Goal: Navigation & Orientation: Find specific page/section

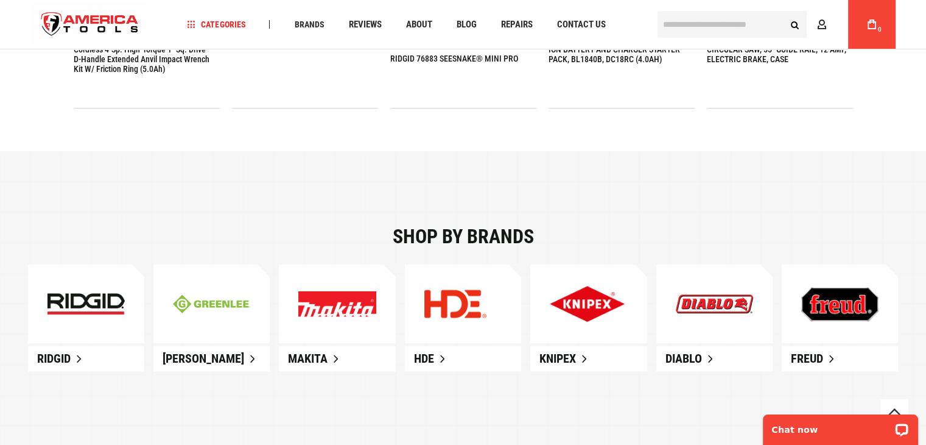
scroll to position [670, 0]
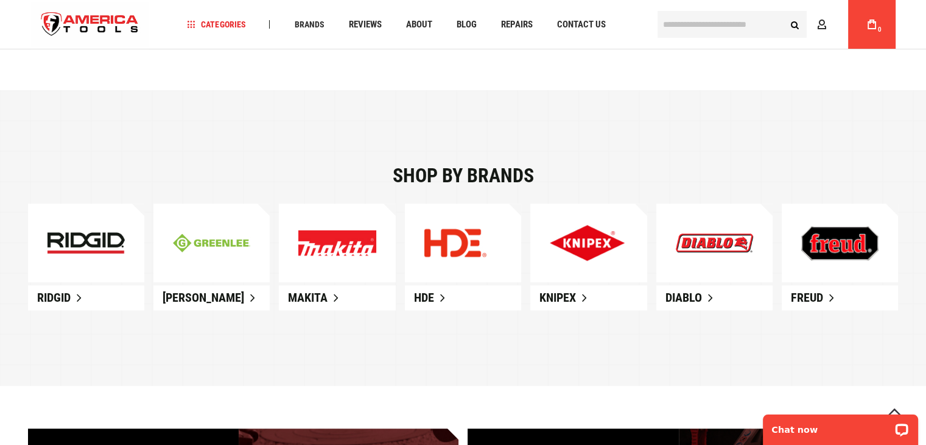
click at [56, 261] on link at bounding box center [86, 242] width 116 height 79
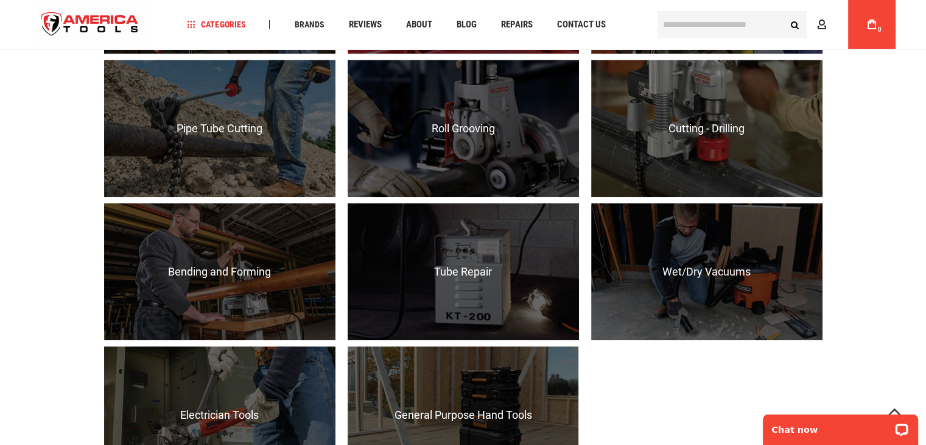
scroll to position [1157, 0]
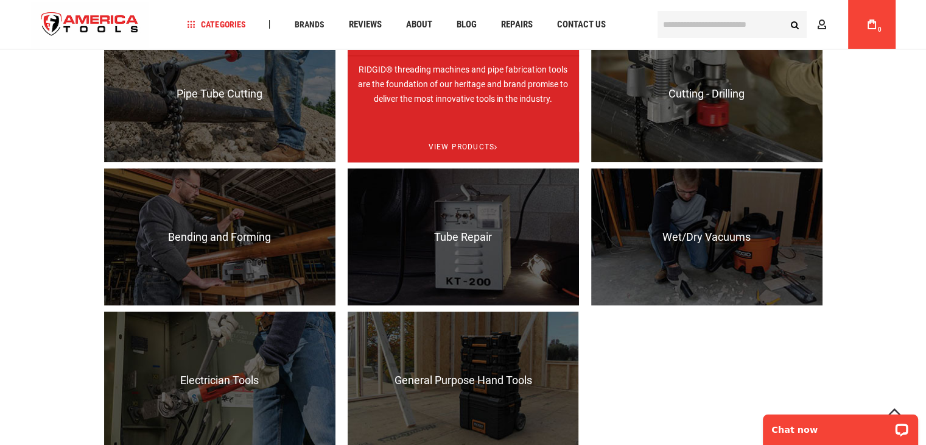
click at [439, 110] on p "RIDGID® threading machines and pipe fabrication tools are the foundation of our…" at bounding box center [463, 123] width 231 height 137
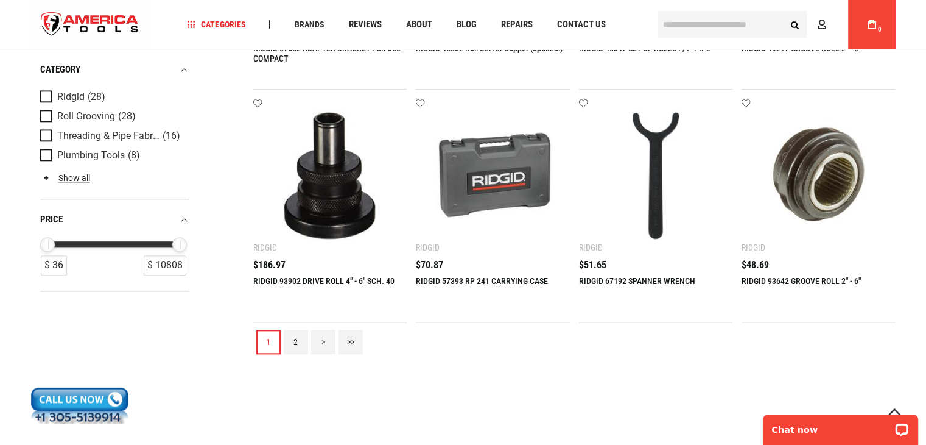
scroll to position [1401, 0]
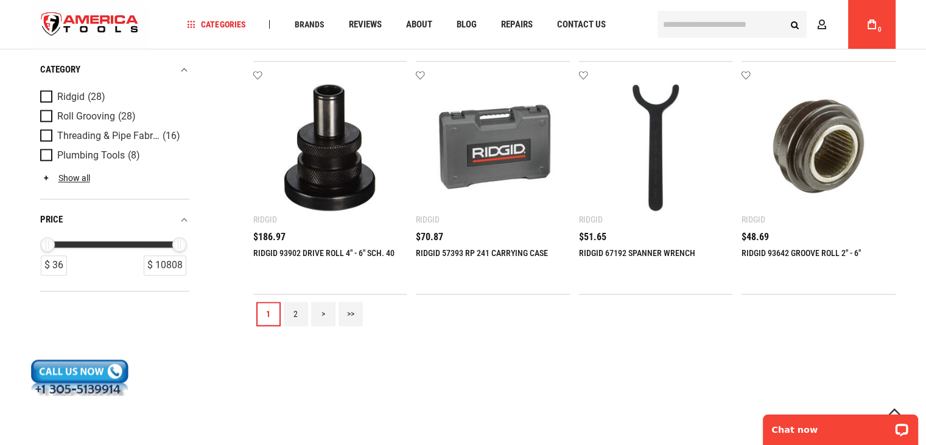
click at [297, 302] on link "2" at bounding box center [296, 314] width 24 height 24
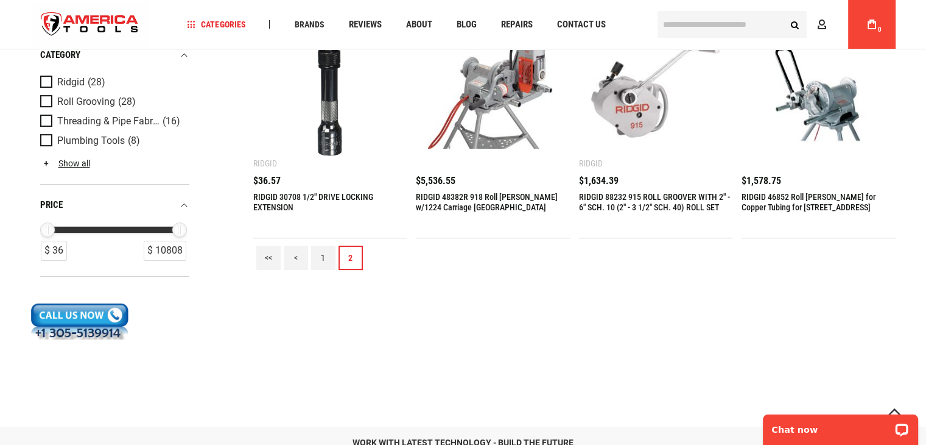
scroll to position [0, 0]
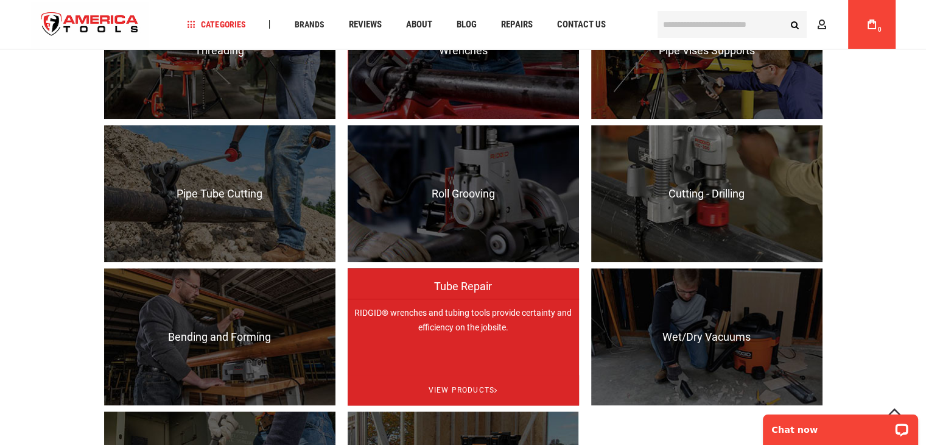
scroll to position [1035, 0]
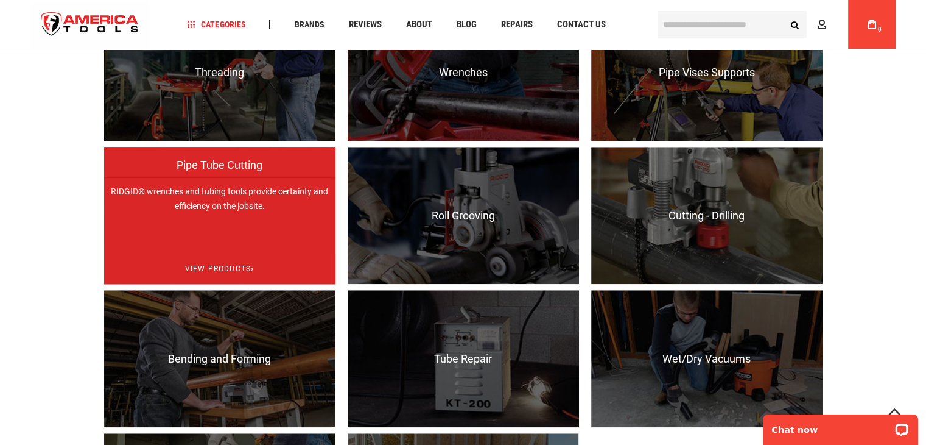
click at [268, 228] on p "RIDGID® wrenches and tubing tools provide certainty and efficiency on the jobsi…" at bounding box center [219, 245] width 231 height 137
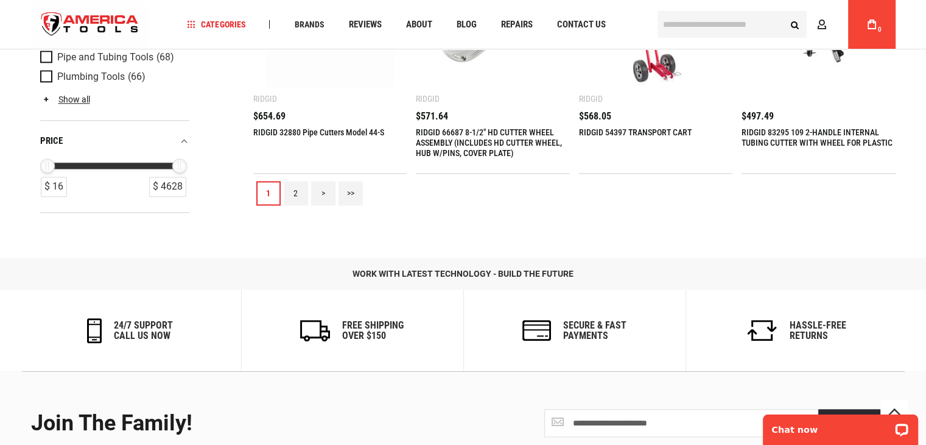
scroll to position [1401, 0]
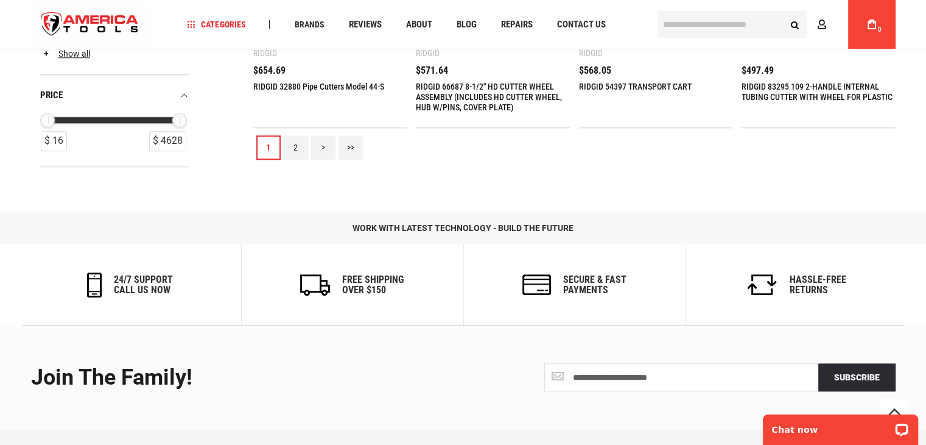
click at [300, 154] on link "2" at bounding box center [296, 147] width 24 height 24
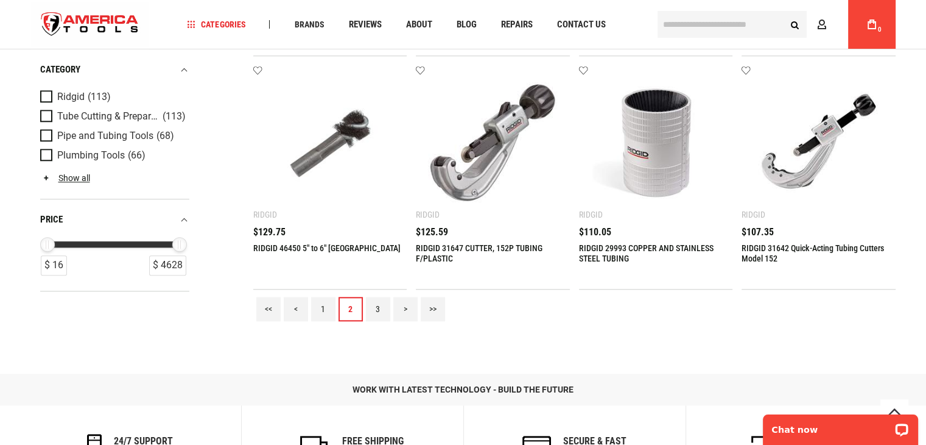
scroll to position [1279, 0]
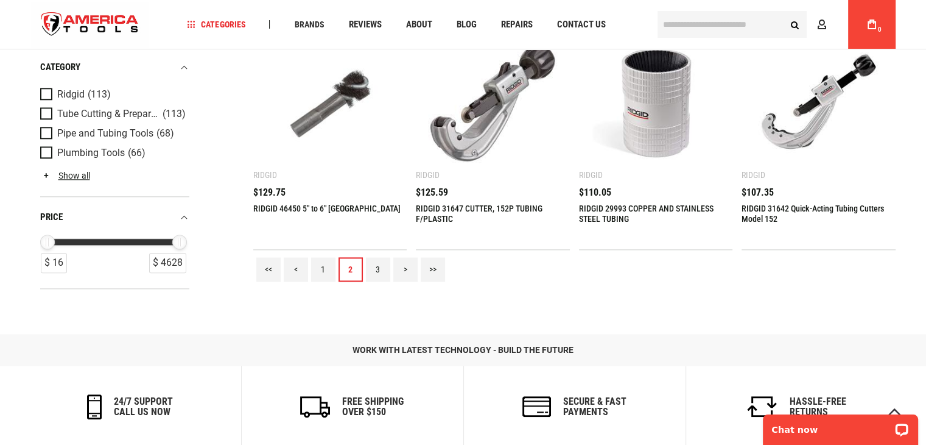
click at [381, 273] on link "3" at bounding box center [378, 269] width 24 height 24
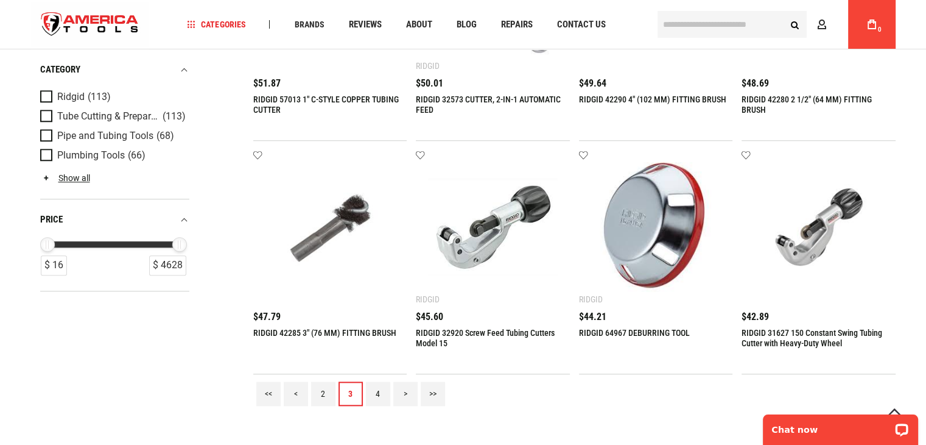
scroll to position [1157, 0]
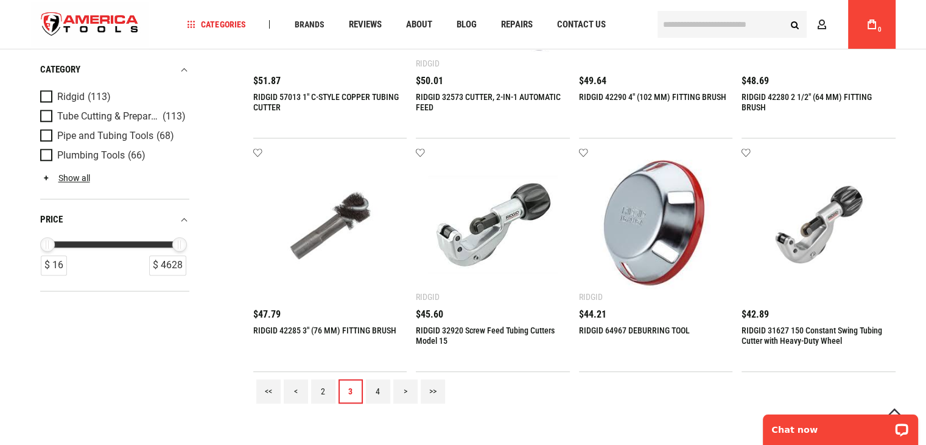
click at [378, 384] on link "4" at bounding box center [378, 391] width 24 height 24
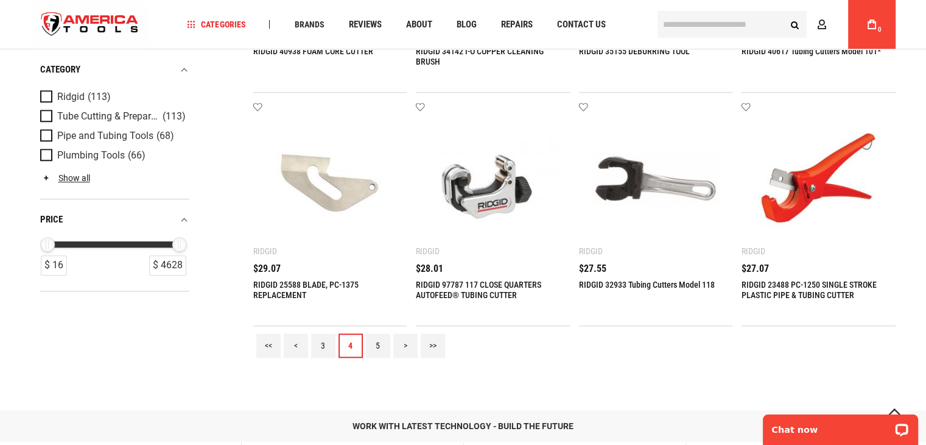
scroll to position [1401, 0]
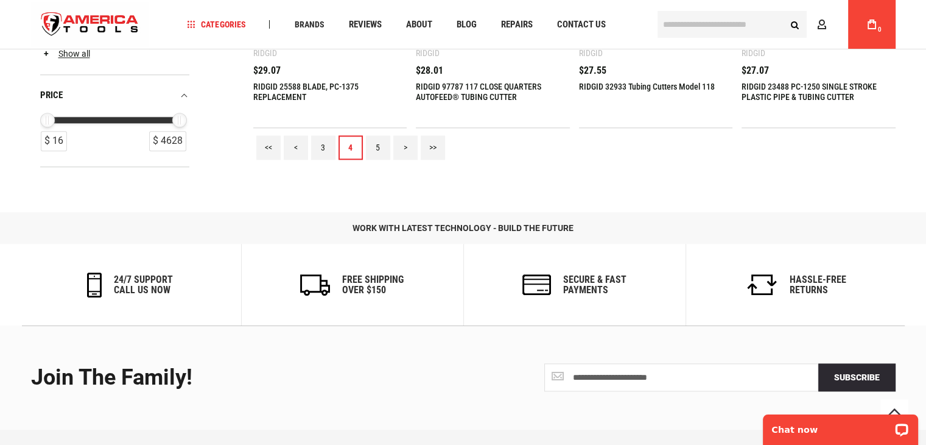
click at [374, 139] on link "5" at bounding box center [378, 147] width 24 height 24
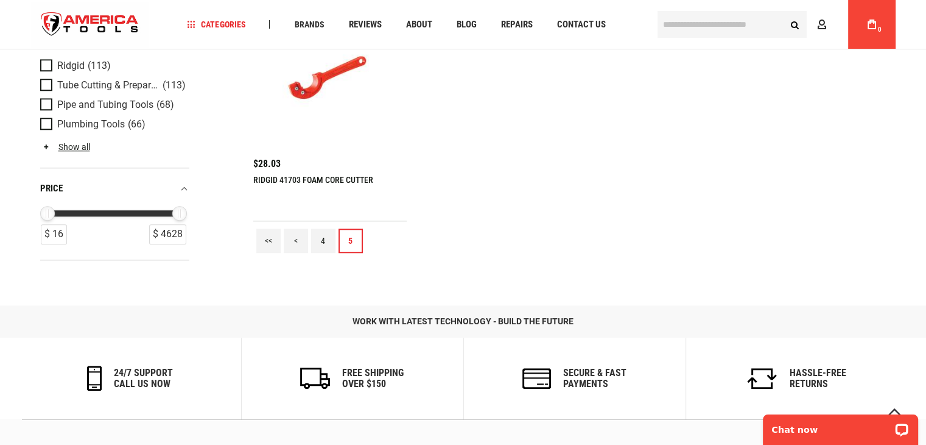
scroll to position [1096, 0]
